Goal: Information Seeking & Learning: Find specific page/section

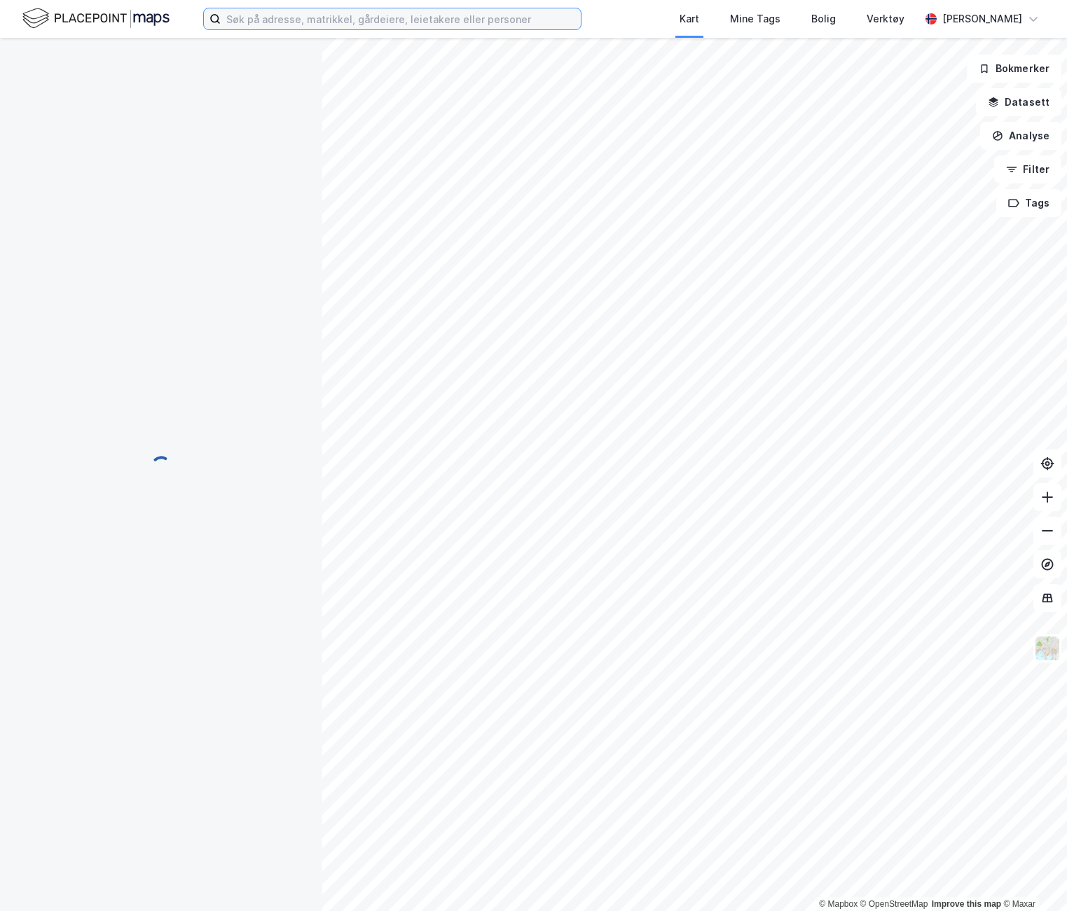
click at [289, 23] on input at bounding box center [401, 18] width 360 height 21
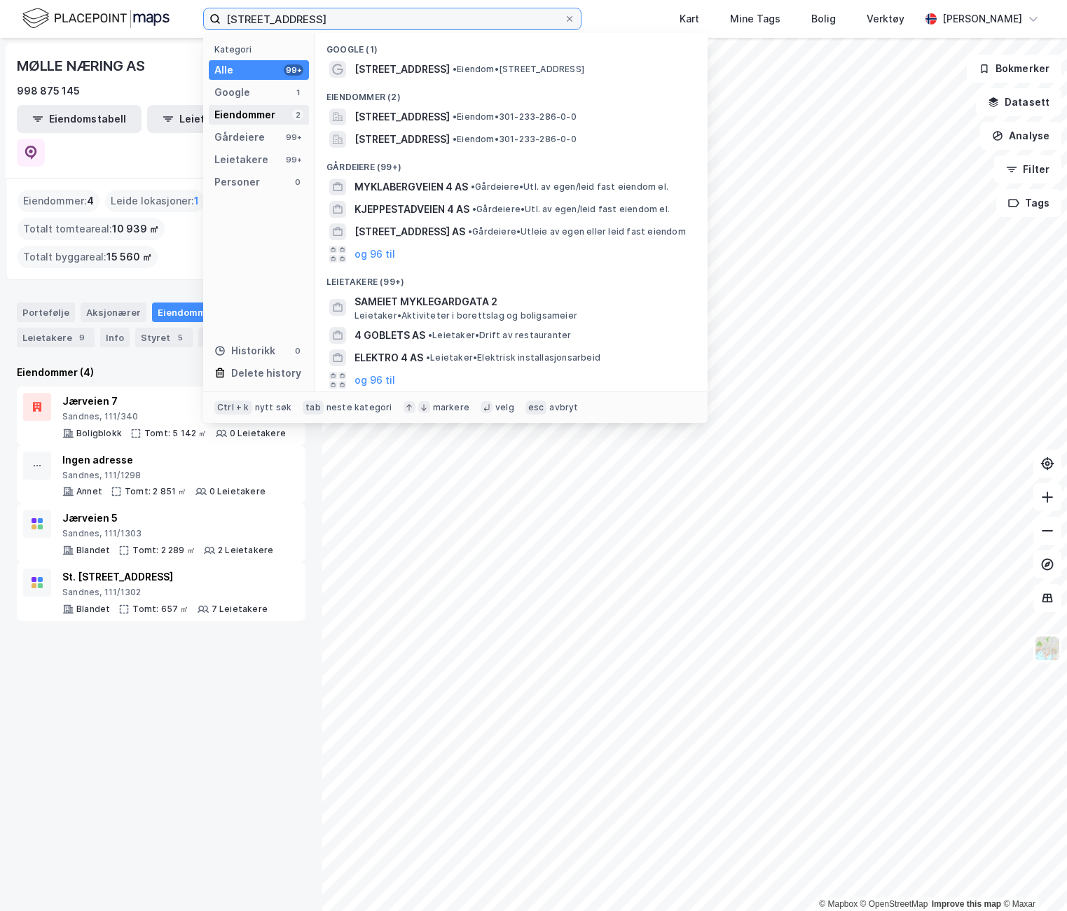
type input "[STREET_ADDRESS]"
click at [250, 106] on div "Eiendommer" at bounding box center [244, 114] width 61 height 17
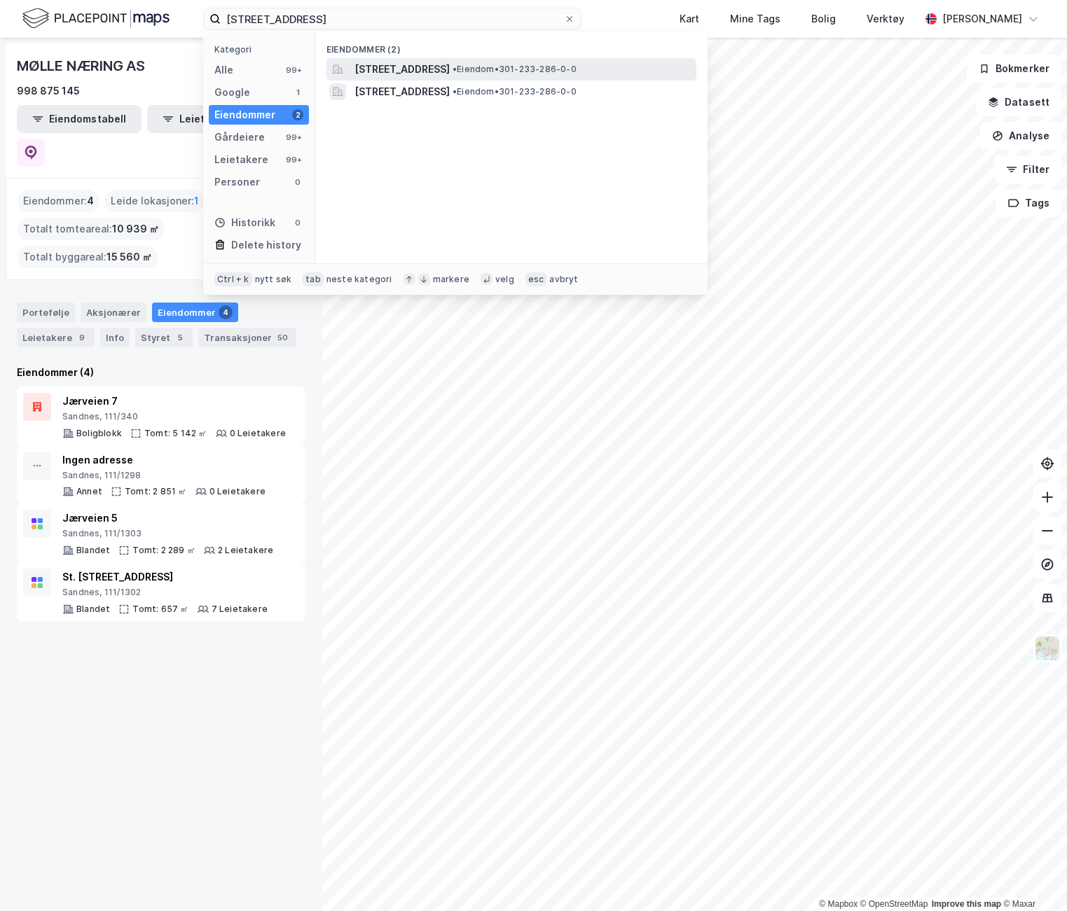
click at [443, 69] on span "[STREET_ADDRESS]" at bounding box center [401, 69] width 95 height 17
